Goal: Information Seeking & Learning: Learn about a topic

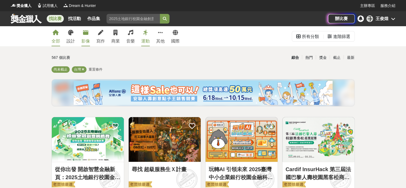
click at [86, 37] on link "影像" at bounding box center [85, 36] width 9 height 20
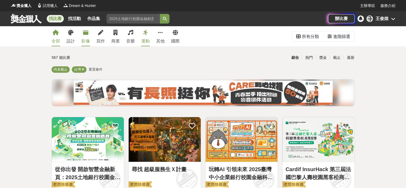
click at [85, 34] on icon at bounding box center [85, 32] width 5 height 5
click at [87, 34] on icon at bounding box center [85, 32] width 5 height 5
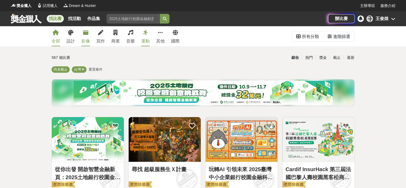
click at [87, 34] on icon at bounding box center [85, 32] width 5 height 5
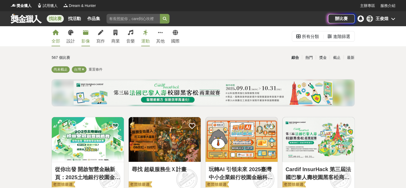
click at [85, 40] on div "影像" at bounding box center [85, 41] width 9 height 6
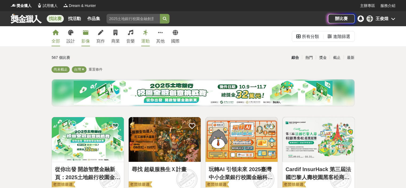
click at [84, 32] on icon at bounding box center [85, 32] width 5 height 5
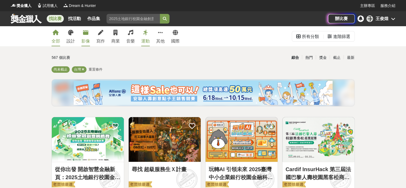
click at [85, 34] on icon at bounding box center [85, 32] width 5 height 5
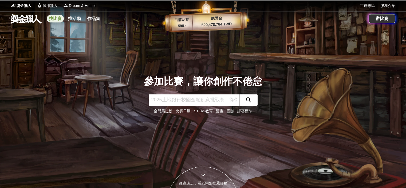
click at [54, 18] on link "找比賽" at bounding box center [55, 18] width 17 height 7
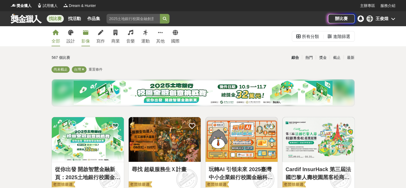
click at [87, 36] on link "影像" at bounding box center [85, 36] width 9 height 20
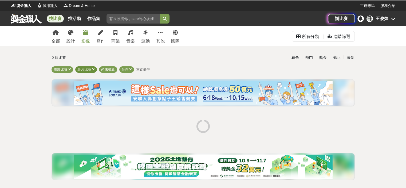
click at [94, 69] on icon at bounding box center [93, 69] width 3 height 3
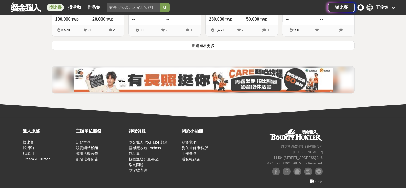
scroll to position [760, 0]
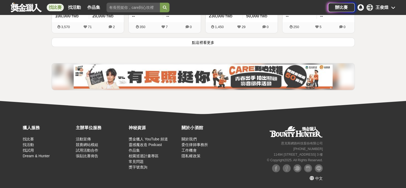
click at [205, 40] on button "點這裡看更多" at bounding box center [204, 41] width 304 height 9
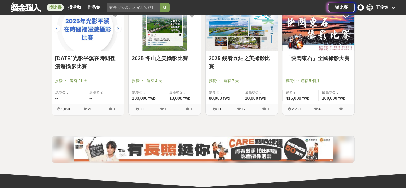
scroll to position [920, 0]
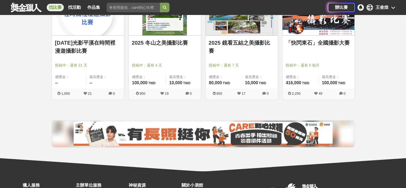
click at [243, 39] on link "2025 鏡看五結之美攝影比賽" at bounding box center [242, 47] width 66 height 16
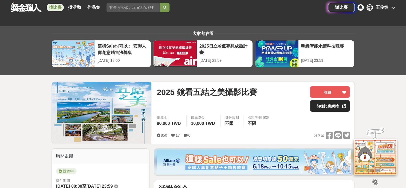
click at [330, 104] on link "前往比賽網站" at bounding box center [330, 106] width 40 height 12
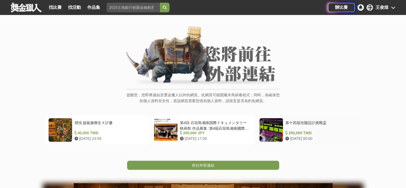
scroll to position [53, 0]
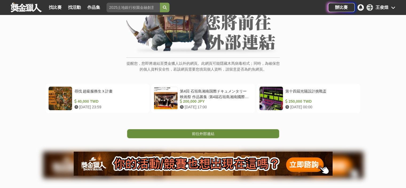
click at [216, 134] on link "前往外部連結" at bounding box center [203, 133] width 152 height 9
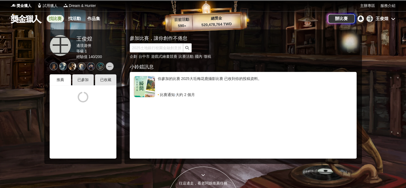
click at [55, 18] on link "找比賽" at bounding box center [55, 18] width 17 height 7
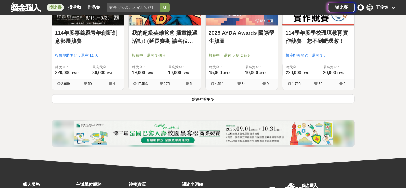
scroll to position [707, 0]
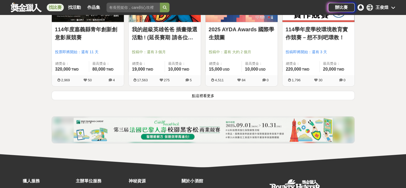
click at [204, 95] on button "點這裡看更多" at bounding box center [204, 95] width 304 height 9
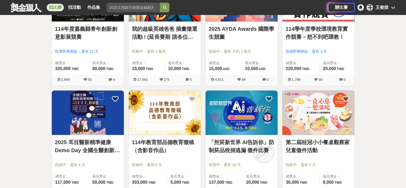
scroll to position [618, 0]
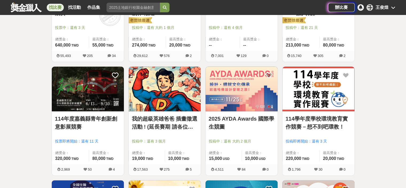
click at [56, 5] on link "找比賽" at bounding box center [55, 7] width 17 height 7
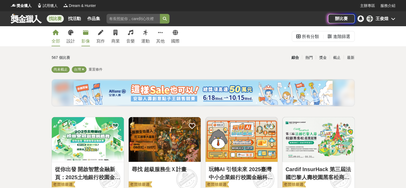
click at [86, 36] on link "影像" at bounding box center [85, 36] width 9 height 20
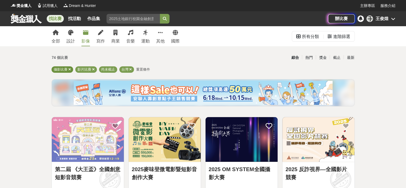
click at [63, 69] on span "攝影比賽" at bounding box center [61, 69] width 14 height 4
click at [93, 68] on icon at bounding box center [93, 69] width 3 height 3
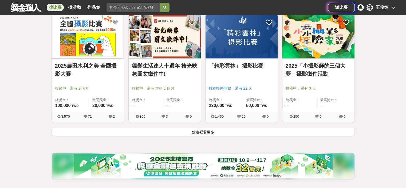
scroll to position [673, 0]
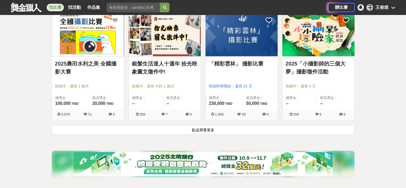
click at [202, 129] on button "點這裡看更多" at bounding box center [204, 129] width 304 height 9
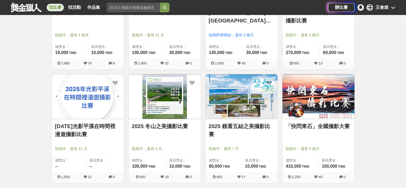
scroll to position [860, 0]
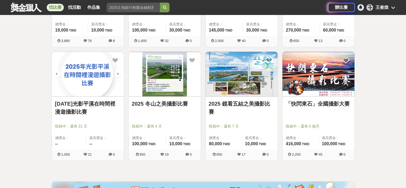
click at [239, 102] on link "2025 鏡看五結之美攝影比賽" at bounding box center [242, 108] width 66 height 16
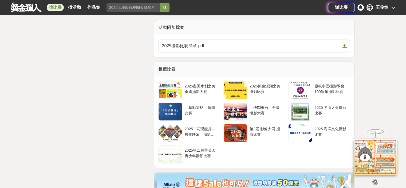
scroll to position [939, 0]
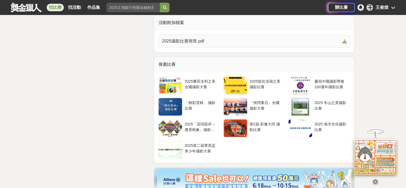
click at [191, 44] on span "2025攝影比賽簡章.pdf" at bounding box center [251, 41] width 178 height 6
click at [344, 43] on icon at bounding box center [345, 41] width 4 height 4
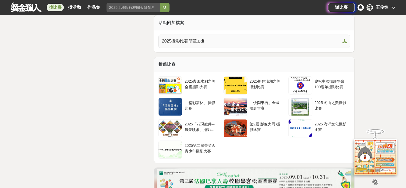
click at [192, 44] on span "2025攝影比賽簡章.pdf" at bounding box center [251, 41] width 178 height 6
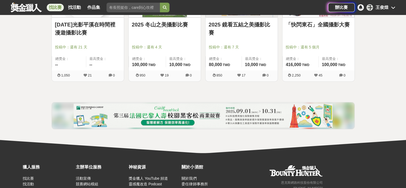
scroll to position [860, 0]
